Goal: Find specific fact: Find specific fact

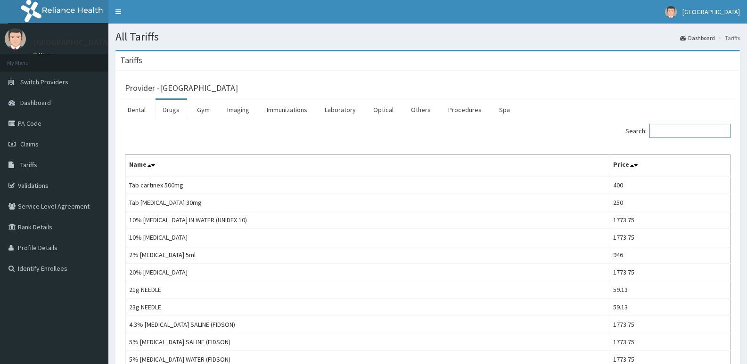
click at [681, 130] on input "Search:" at bounding box center [689, 131] width 81 height 14
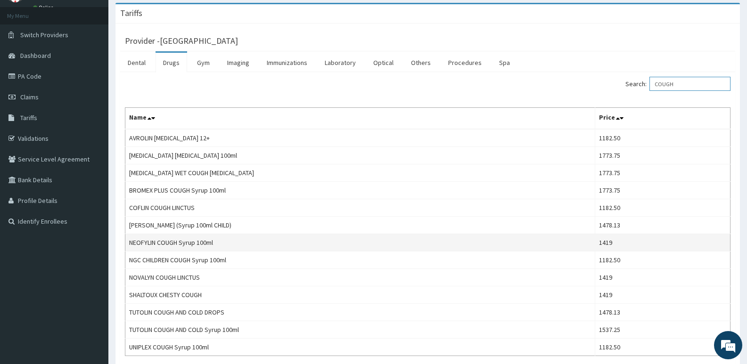
scroll to position [94, 0]
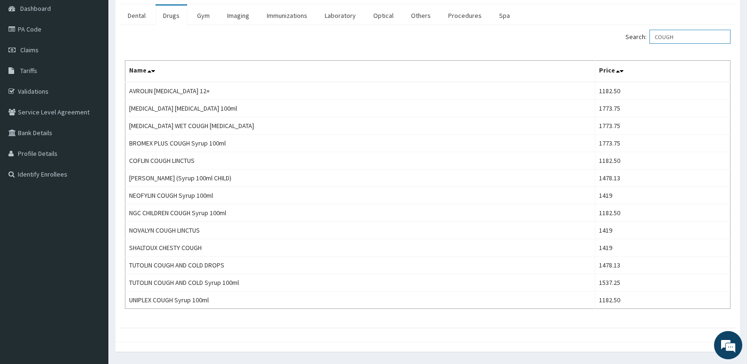
type input "COUGH"
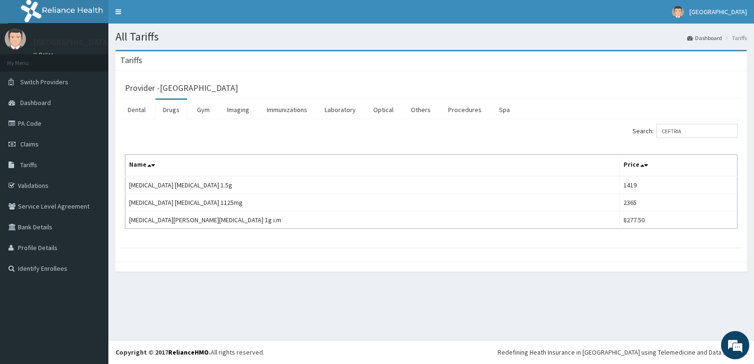
type input "CEFTRIA"
